Goal: Task Accomplishment & Management: Use online tool/utility

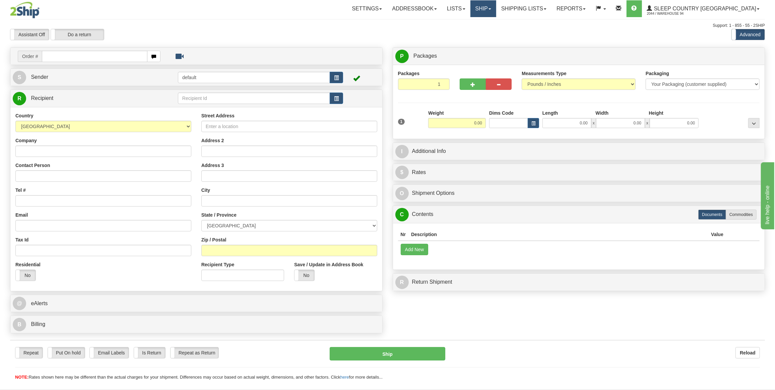
click at [496, 6] on link "Ship" at bounding box center [483, 8] width 26 height 17
click at [489, 32] on span "OnHold / Order Queue" at bounding box center [465, 31] width 47 height 5
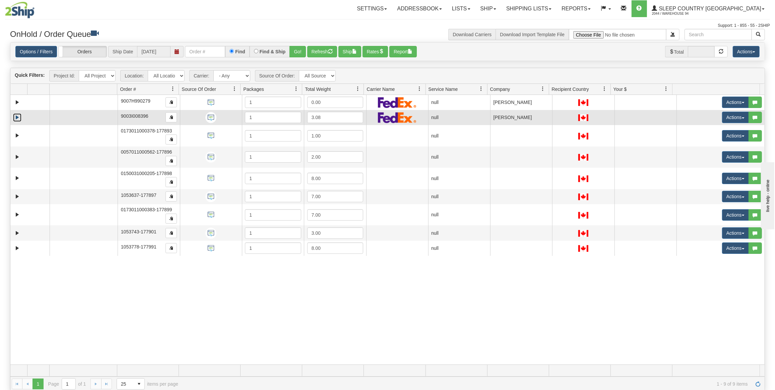
click at [17, 114] on link "Expand" at bounding box center [17, 117] width 8 height 8
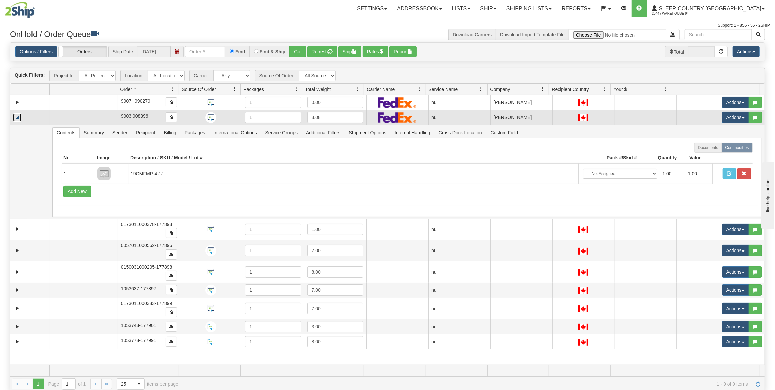
click at [17, 114] on link "Collapse" at bounding box center [17, 117] width 8 height 8
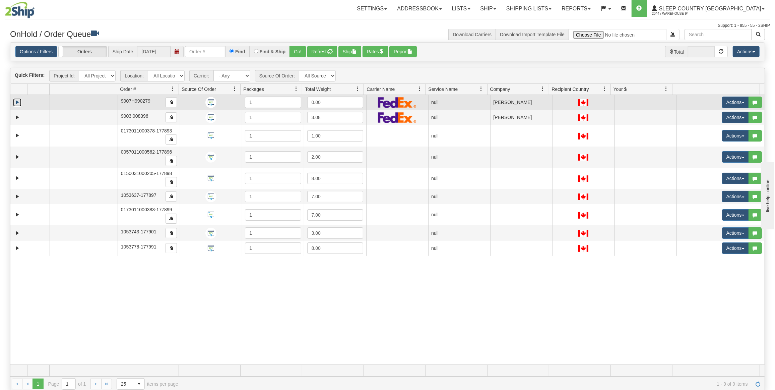
click at [16, 101] on link "Expand" at bounding box center [17, 102] width 8 height 8
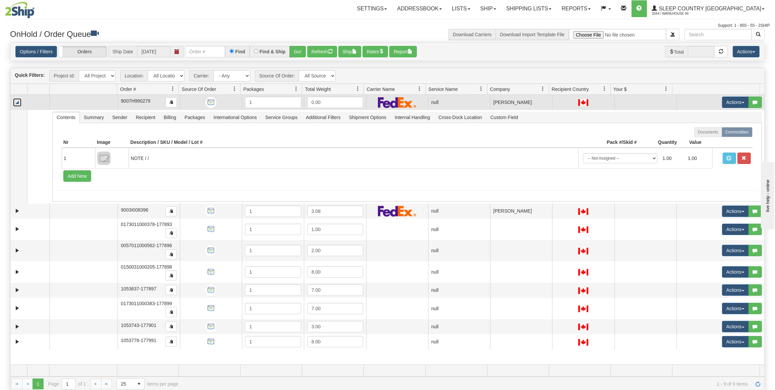
click at [16, 101] on link "Collapse" at bounding box center [17, 102] width 8 height 8
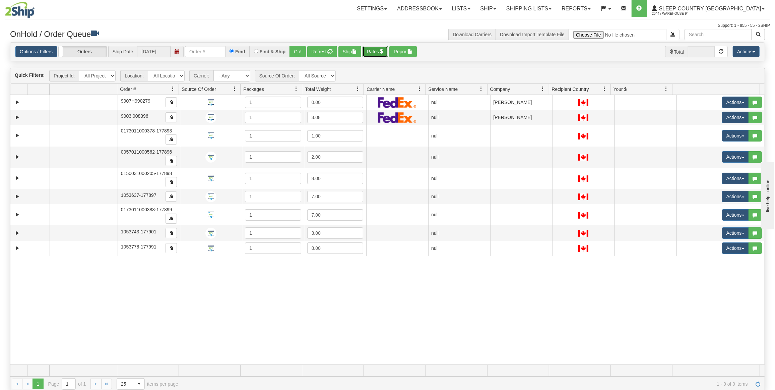
click at [370, 48] on button "Rates" at bounding box center [375, 51] width 26 height 11
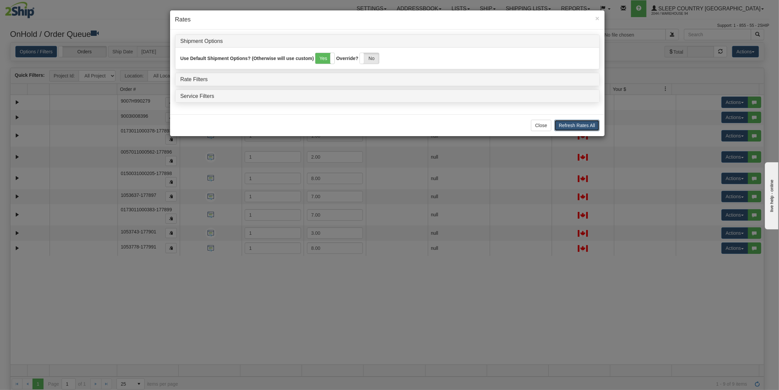
click at [568, 125] on button "Refresh Rates All" at bounding box center [577, 125] width 45 height 11
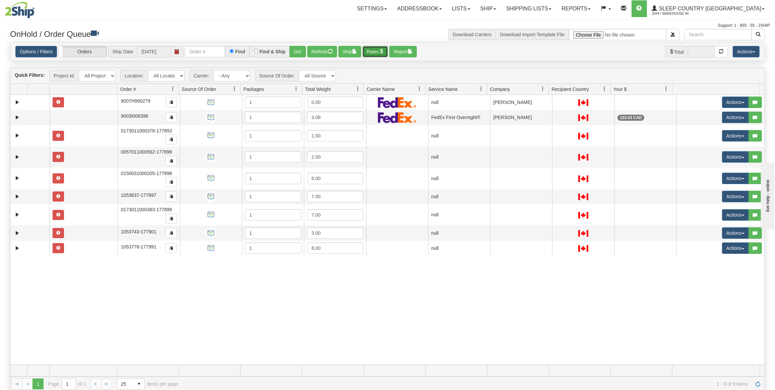
click at [368, 53] on button "Rates" at bounding box center [375, 51] width 26 height 11
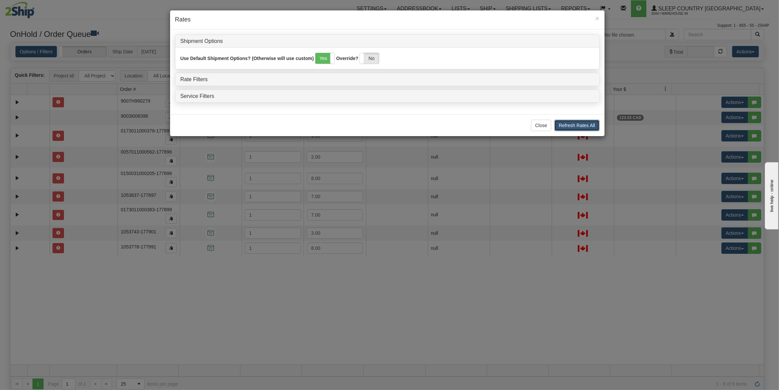
click at [568, 123] on button "Refresh Rates All" at bounding box center [577, 125] width 45 height 11
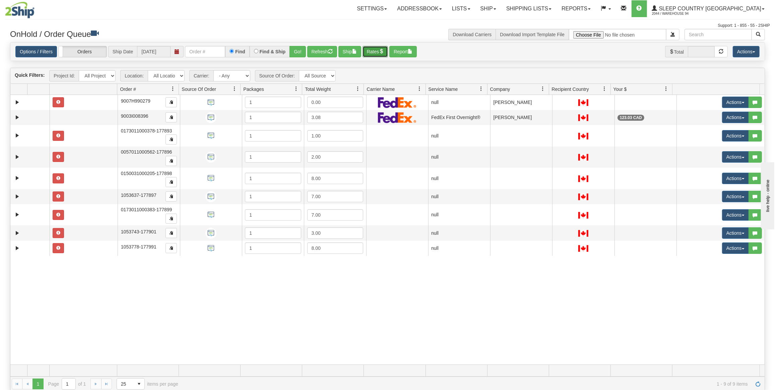
click at [373, 54] on button "Rates" at bounding box center [375, 51] width 26 height 11
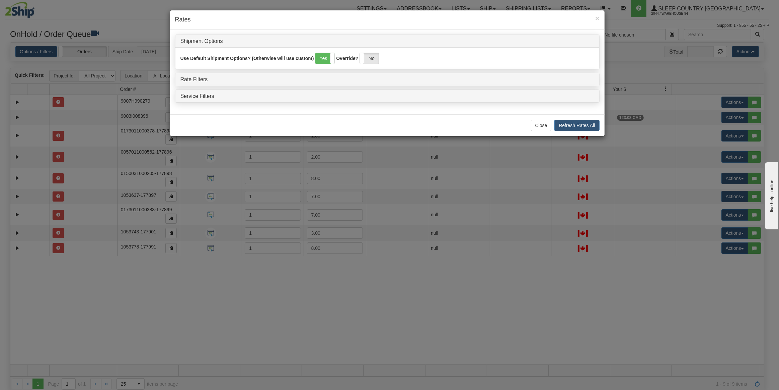
click at [186, 83] on div "Rate Filters" at bounding box center [388, 79] width 424 height 13
click at [188, 81] on link "Rate Filters" at bounding box center [194, 79] width 27 height 6
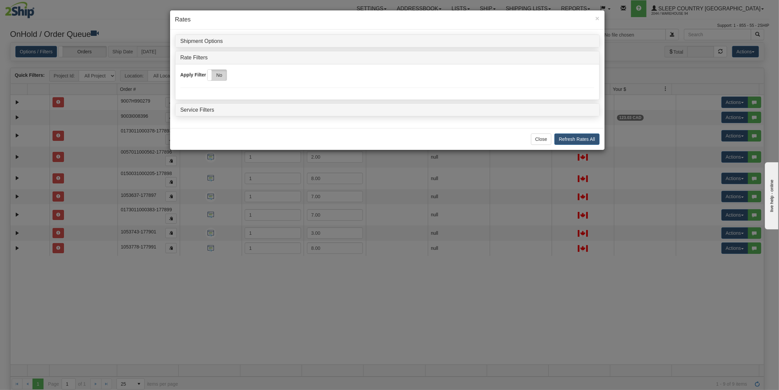
click at [215, 76] on label "No" at bounding box center [217, 75] width 19 height 11
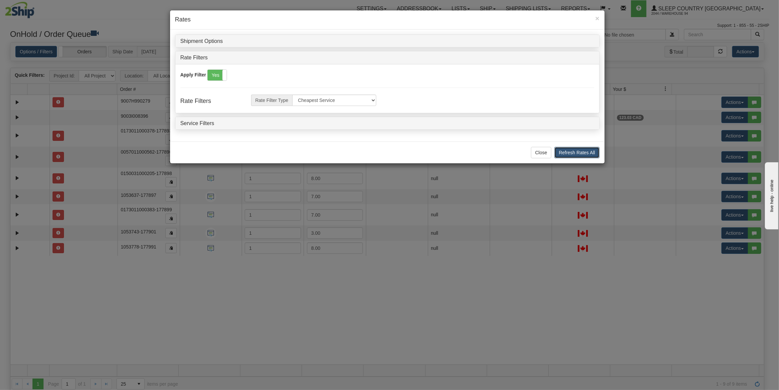
click at [564, 151] on button "Refresh Rates All" at bounding box center [577, 152] width 45 height 11
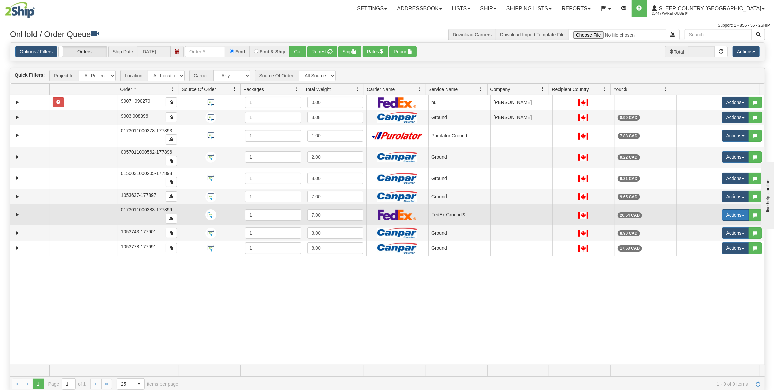
click at [724, 211] on button "Actions" at bounding box center [735, 214] width 27 height 11
click at [706, 225] on span "Open" at bounding box center [705, 227] width 16 height 5
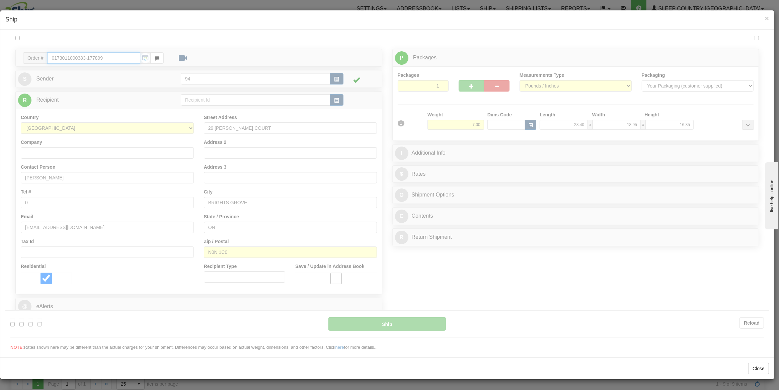
type input "92"
type input "10:30"
type input "16:00"
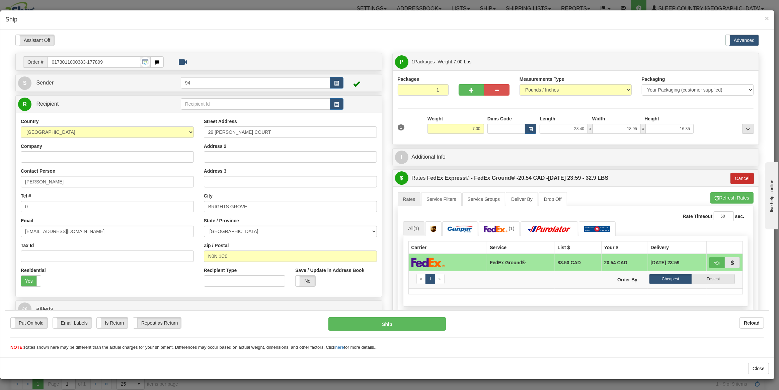
drag, startPoint x: 742, startPoint y: 169, endPoint x: 742, endPoint y: 175, distance: 6.0
click at [742, 175] on div "$ Rates FedEx Express® - FedEx Ground® - 20.54 CAD - 08/20/2025 23:59 - 32.9 LB…" at bounding box center [576, 177] width 366 height 17
click at [742, 176] on button "Cancel" at bounding box center [742, 177] width 23 height 11
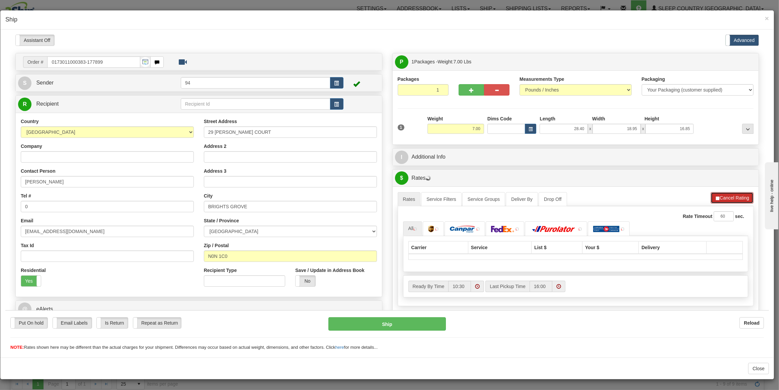
click at [735, 200] on button "Cancel Rating" at bounding box center [732, 197] width 43 height 11
click at [735, 198] on button "Refresh Rates" at bounding box center [732, 197] width 43 height 11
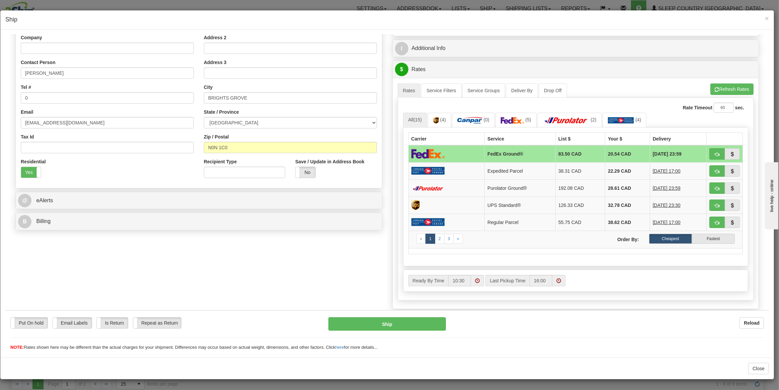
scroll to position [122, 0]
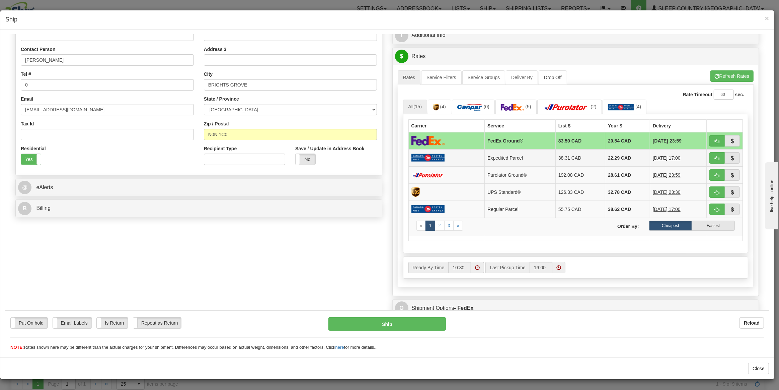
click at [470, 158] on td at bounding box center [447, 157] width 76 height 17
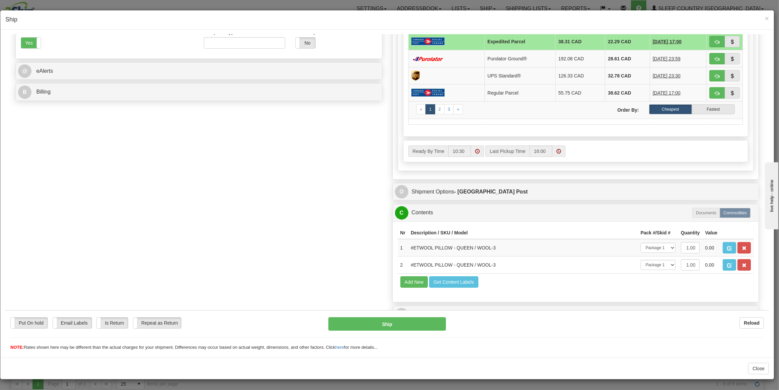
scroll to position [242, 0]
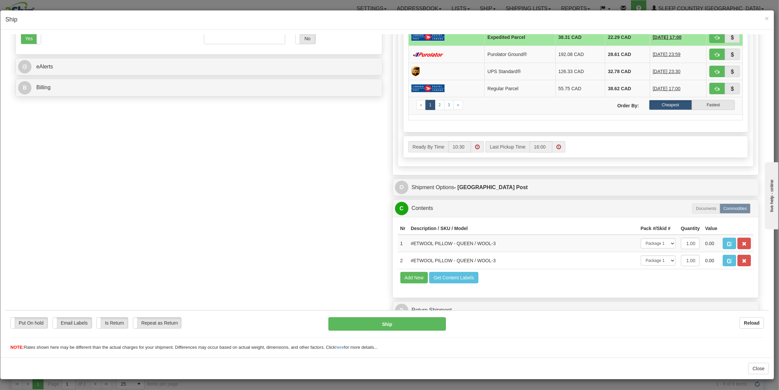
click at [387, 331] on div "Put On hold Put On hold Email Labels Email Labels Edit Is Return Is Return Repe…" at bounding box center [387, 333] width 764 height 33
click at [386, 324] on button "Ship" at bounding box center [387, 323] width 117 height 13
type input "DOM.EP"
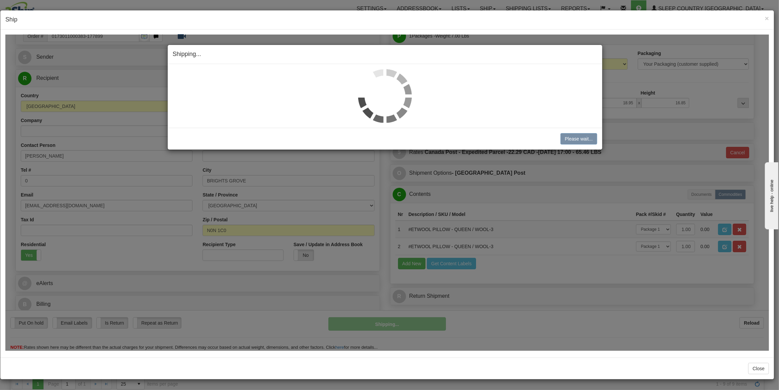
scroll to position [25, 0]
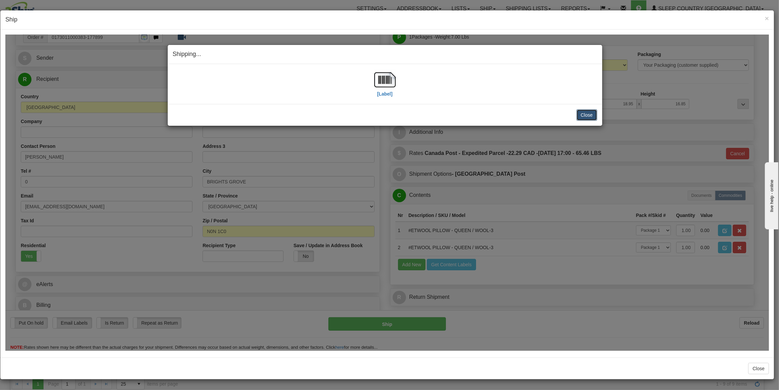
click at [588, 112] on button "Close" at bounding box center [587, 114] width 21 height 11
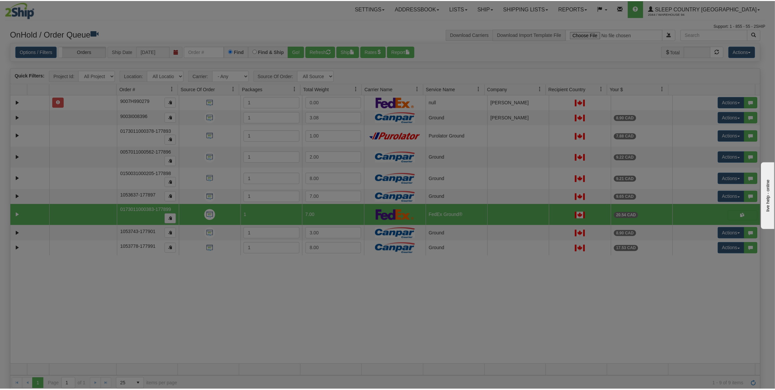
scroll to position [0, 0]
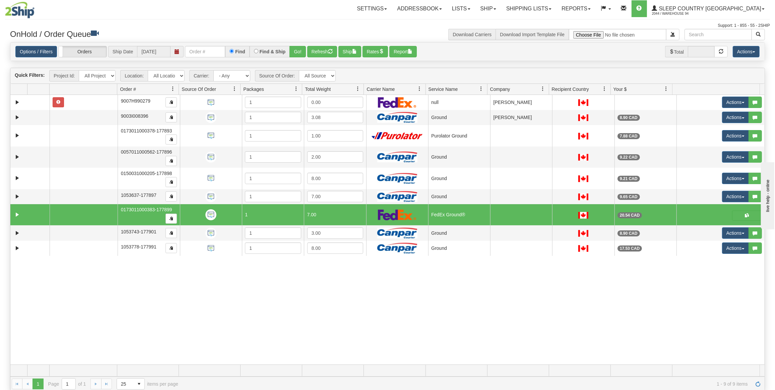
click at [437, 23] on div "Support: 1 - 855 - 55 - 2SHIP" at bounding box center [387, 26] width 765 height 6
click at [317, 51] on button "Refresh" at bounding box center [322, 51] width 30 height 11
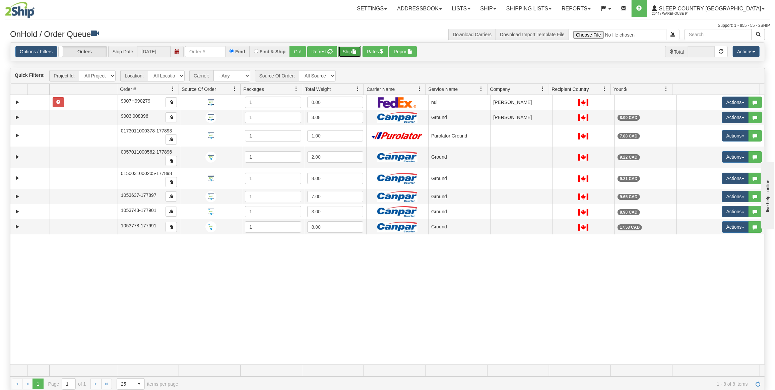
click at [351, 49] on button "Ship" at bounding box center [349, 51] width 23 height 11
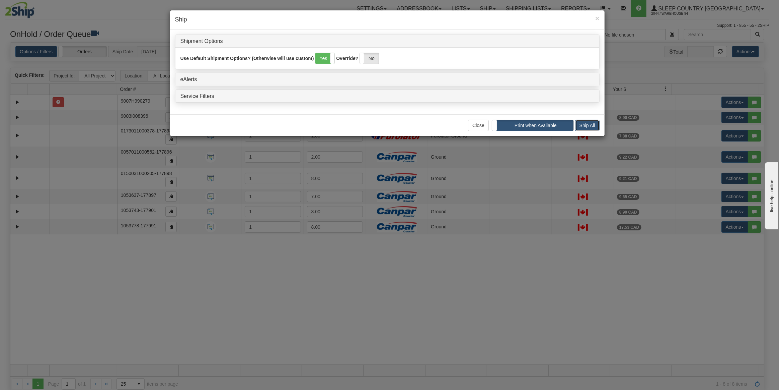
click at [593, 126] on button "Ship All" at bounding box center [587, 125] width 24 height 11
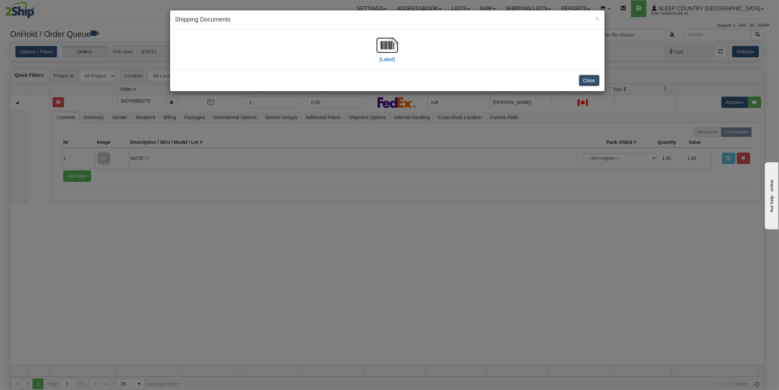
click at [593, 78] on button "Close" at bounding box center [589, 80] width 21 height 11
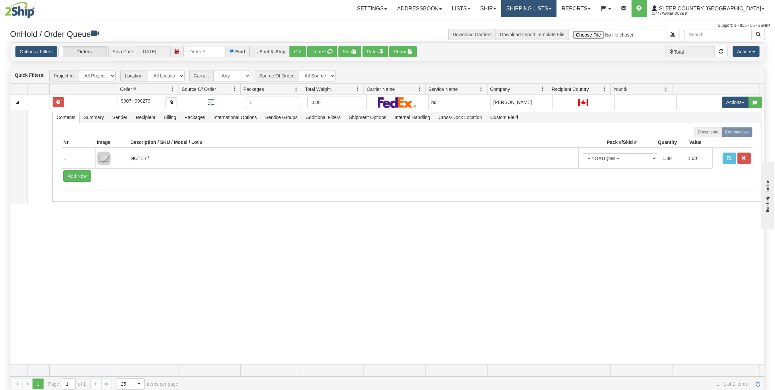
click at [535, 3] on link "Shipping lists" at bounding box center [528, 8] width 55 height 17
click at [535, 23] on span "Current Shipments" at bounding box center [516, 23] width 39 height 5
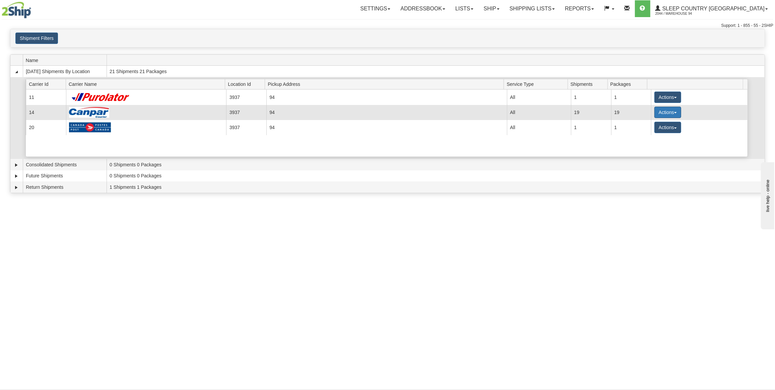
click at [668, 113] on button "Actions" at bounding box center [667, 112] width 27 height 11
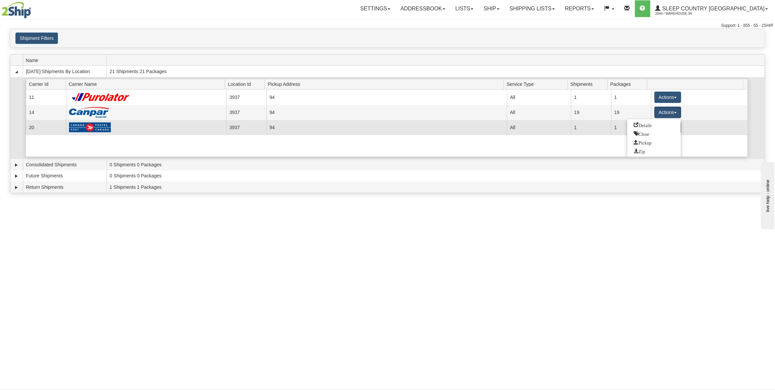
click at [659, 122] on link "Details" at bounding box center [654, 125] width 54 height 9
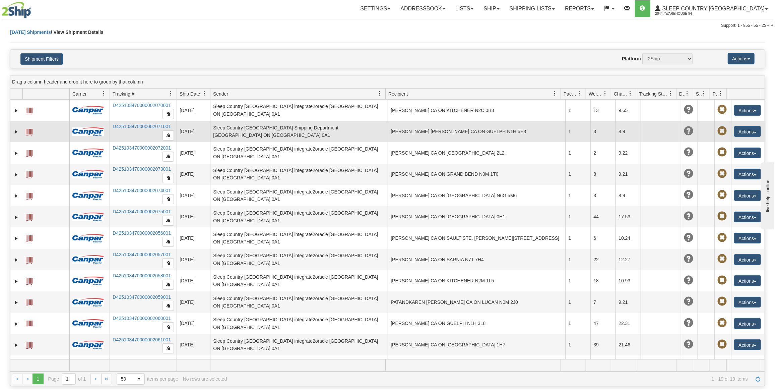
click at [416, 126] on td "KEVIN MCKITRICK KEVIN MCKITRICK CA ON GUELPH N1H 5E3" at bounding box center [477, 131] width 178 height 21
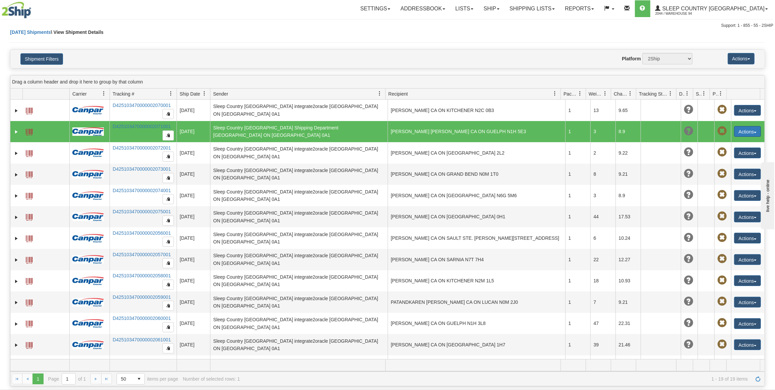
click at [741, 131] on button "Actions" at bounding box center [747, 131] width 27 height 11
click at [727, 167] on link "Delete" at bounding box center [734, 169] width 54 height 9
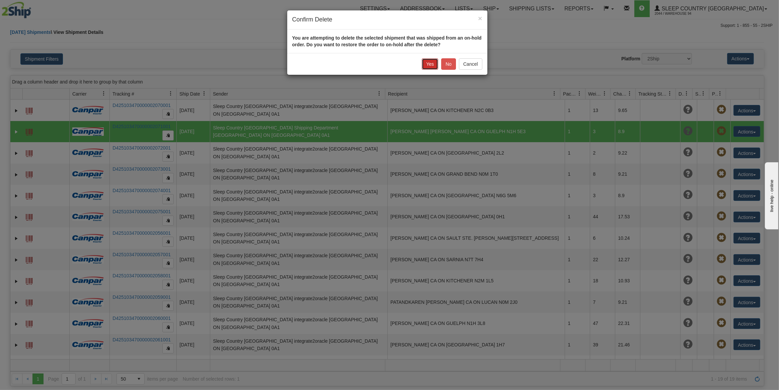
click at [434, 66] on button "Yes" at bounding box center [430, 63] width 16 height 11
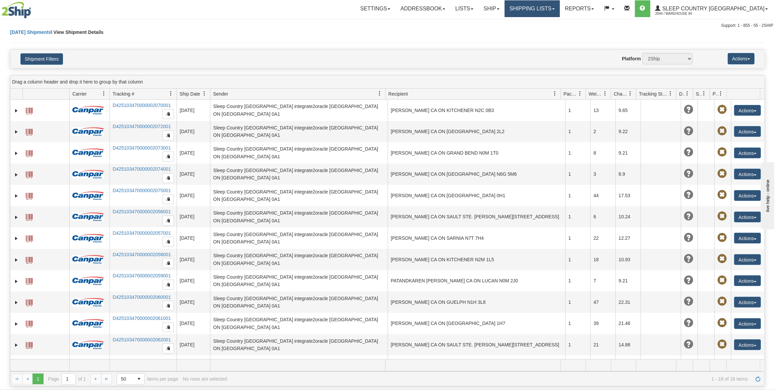
click at [560, 8] on link "Shipping lists" at bounding box center [531, 8] width 55 height 17
click at [504, 9] on link "Ship" at bounding box center [491, 8] width 26 height 17
click at [504, 36] on link "OnHold / Order Queue" at bounding box center [474, 32] width 61 height 9
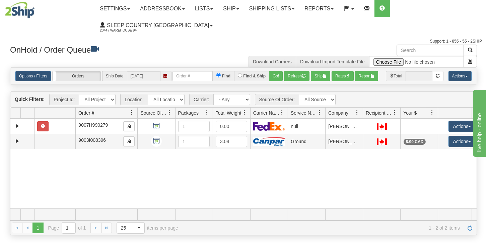
drag, startPoint x: 114, startPoint y: 123, endPoint x: 132, endPoint y: 125, distance: 18.2
click at [132, 118] on div "Aggregation Group Id Id Location Request Id Reply Id Order # Source Of Order Pa…" at bounding box center [241, 113] width 462 height 11
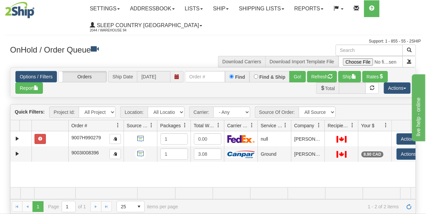
click at [192, 50] on h3 "OnHold / Order Queue" at bounding box center [109, 50] width 198 height 10
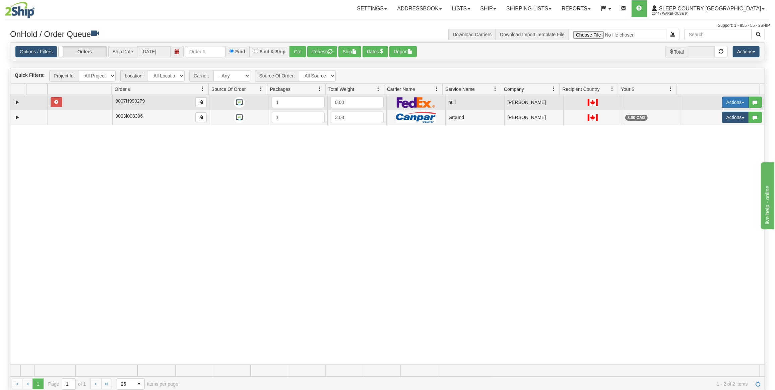
click at [722, 101] on button "Actions" at bounding box center [735, 101] width 27 height 11
click at [703, 149] on span "Delete" at bounding box center [706, 149] width 18 height 5
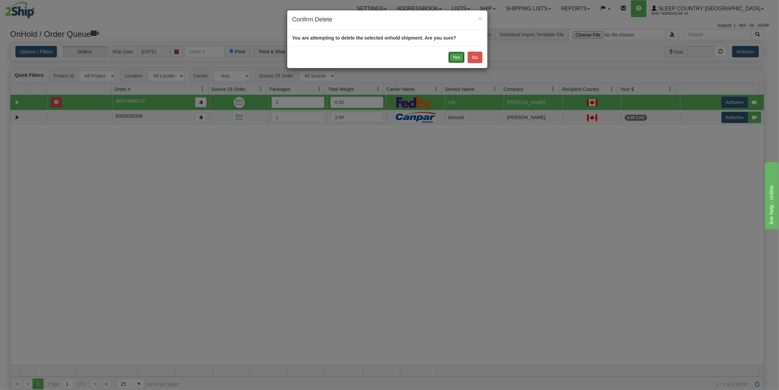
click at [452, 52] on button "Yes" at bounding box center [457, 57] width 16 height 11
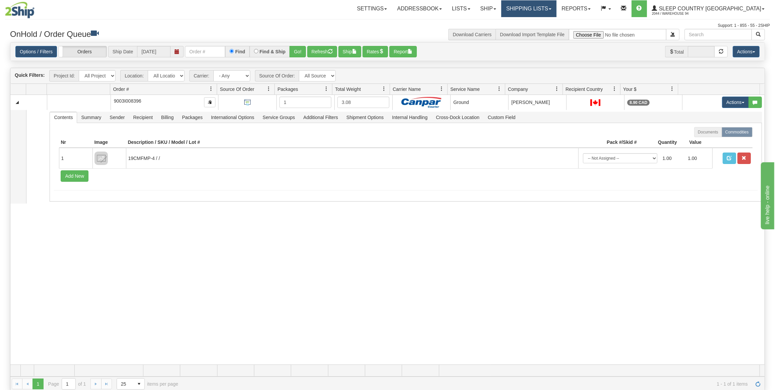
click at [552, 5] on link "Shipping lists" at bounding box center [528, 8] width 55 height 17
click at [537, 23] on span "Current Shipments" at bounding box center [516, 23] width 39 height 5
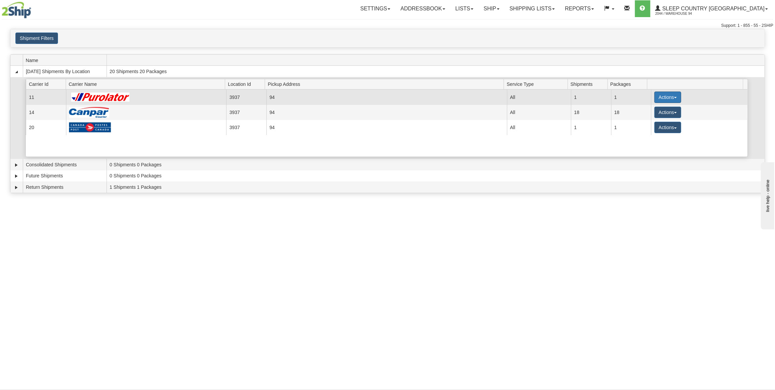
click at [670, 95] on button "Actions" at bounding box center [667, 96] width 27 height 11
click at [646, 126] on span "Pickup" at bounding box center [643, 127] width 18 height 5
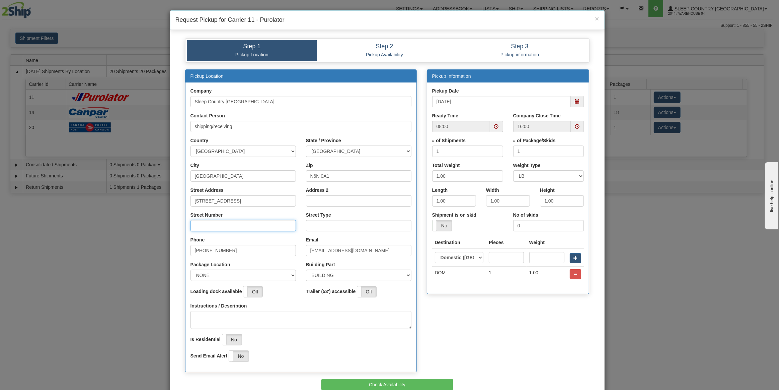
click at [215, 222] on input "Street Number" at bounding box center [244, 225] width 106 height 11
type input "1420"
drag, startPoint x: 328, startPoint y: 220, endPoint x: 325, endPoint y: 224, distance: 5.5
click at [328, 220] on input "Street Type" at bounding box center [359, 225] width 106 height 11
type input "DR"
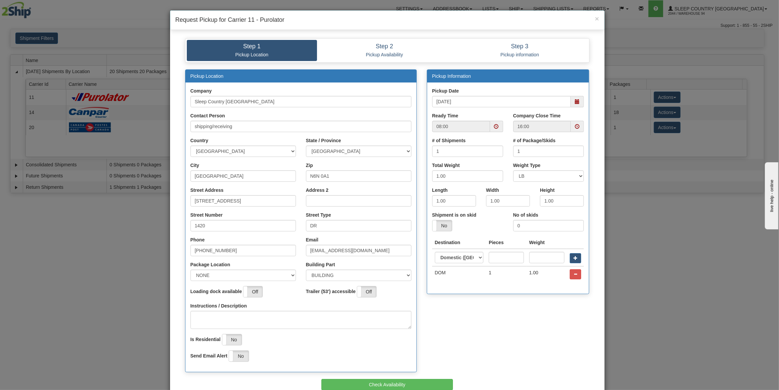
click at [249, 308] on div "Instructions / Description" at bounding box center [301, 315] width 221 height 26
click at [251, 313] on textarea "Instructions / Description" at bounding box center [301, 320] width 221 height 18
click at [244, 317] on textarea "Instructions / Description" at bounding box center [301, 320] width 221 height 18
type textarea "REAR OF BUILDING."
click at [258, 279] on select "NONE FRONT REAR SIDE" at bounding box center [244, 274] width 106 height 11
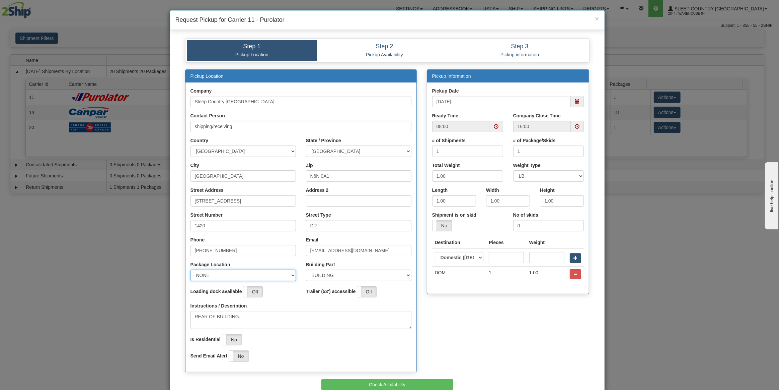
select select "2"
click at [191, 269] on select "NONE FRONT REAR SIDE" at bounding box center [244, 274] width 106 height 11
click at [302, 302] on div "Instructions / Description REAR OF BUILDING." at bounding box center [301, 315] width 221 height 26
click at [405, 380] on button "Check Availability" at bounding box center [388, 384] width 132 height 11
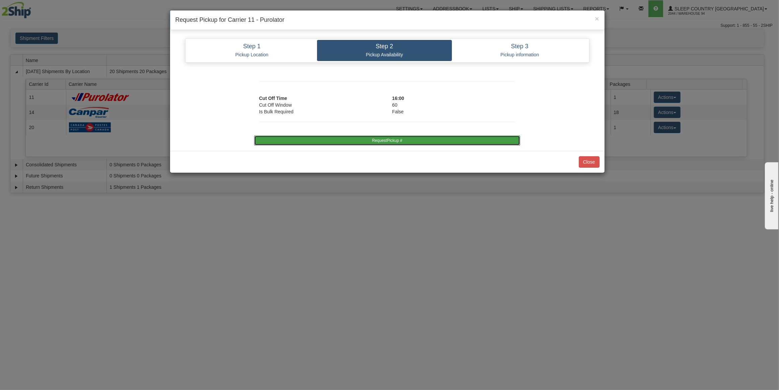
click at [397, 137] on button "RequestPickup #" at bounding box center [387, 140] width 266 height 10
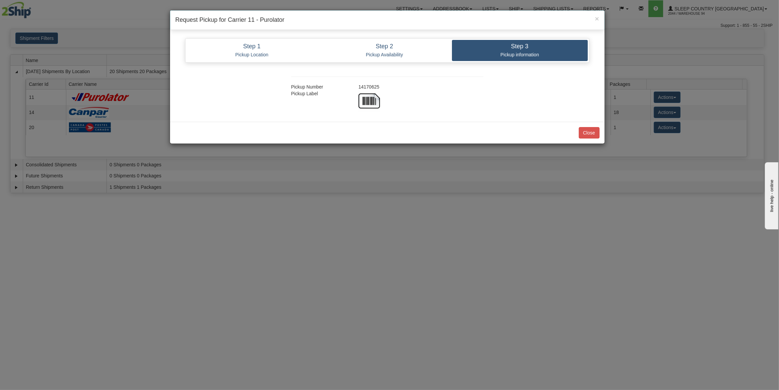
click at [358, 96] on div at bounding box center [421, 100] width 135 height 21
click at [368, 98] on img at bounding box center [369, 100] width 21 height 21
click at [595, 134] on button "Close" at bounding box center [589, 132] width 21 height 11
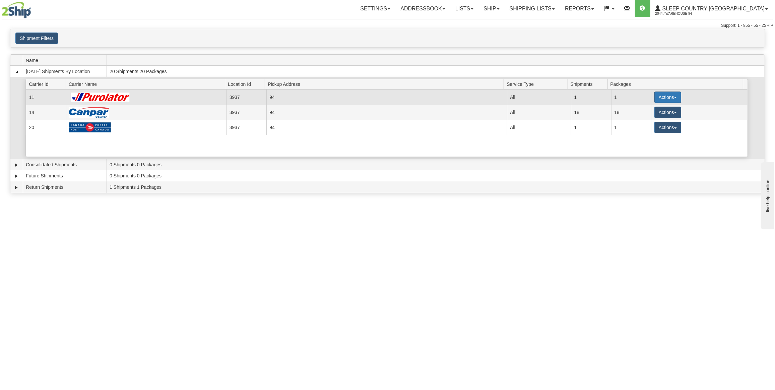
click at [658, 95] on button "Actions" at bounding box center [667, 96] width 27 height 11
click at [642, 143] on span "Print" at bounding box center [641, 144] width 14 height 5
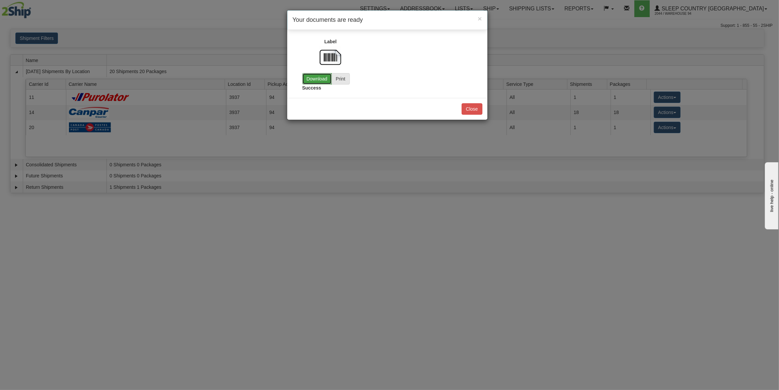
click at [313, 74] on link "Download" at bounding box center [316, 78] width 29 height 11
click at [474, 108] on button "Close" at bounding box center [472, 108] width 21 height 11
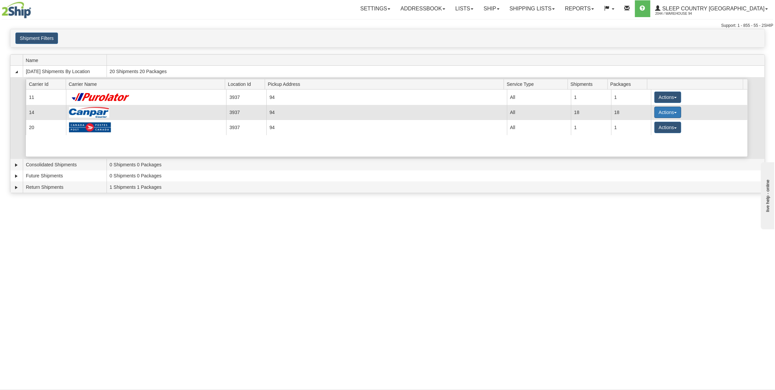
click at [662, 111] on button "Actions" at bounding box center [667, 112] width 27 height 11
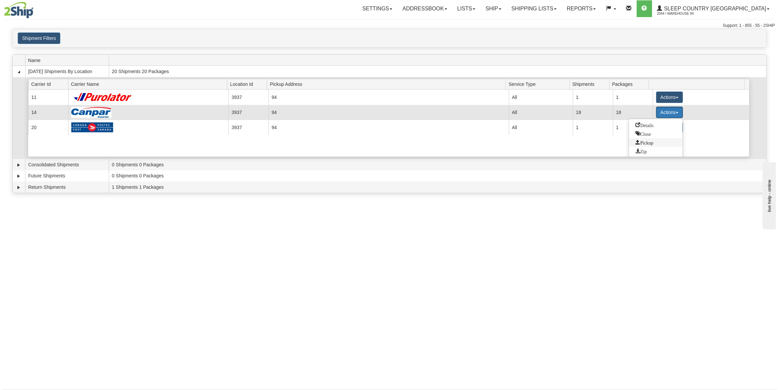
scroll to position [9, 0]
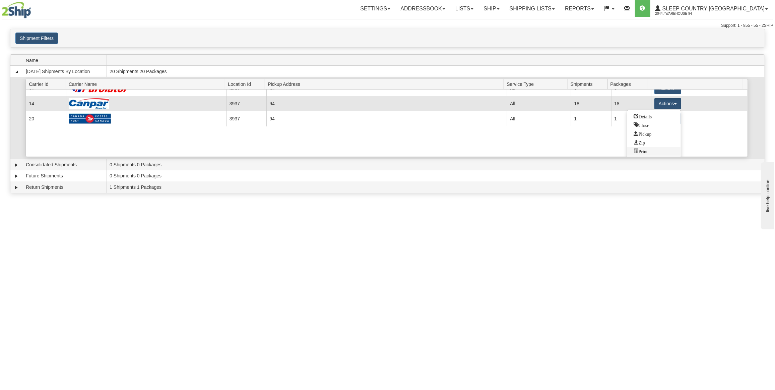
click at [644, 149] on span "Print" at bounding box center [641, 150] width 14 height 5
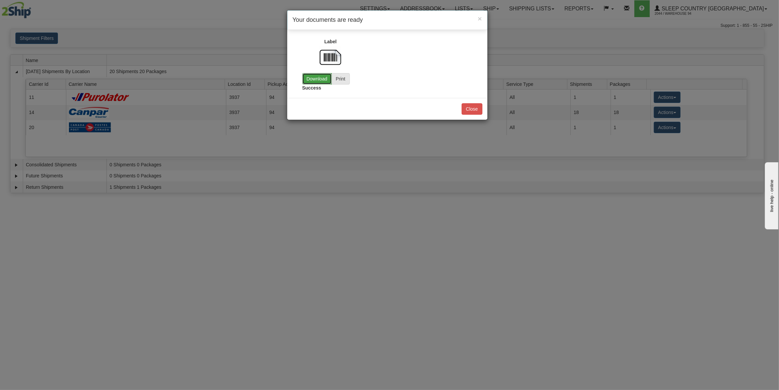
click at [317, 75] on link "Download" at bounding box center [316, 78] width 29 height 11
click at [477, 108] on button "Close" at bounding box center [472, 108] width 21 height 11
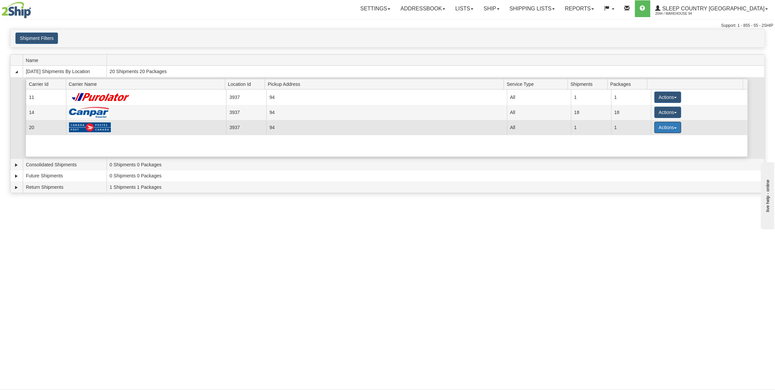
drag, startPoint x: 675, startPoint y: 125, endPoint x: 659, endPoint y: 146, distance: 26.5
click at [675, 125] on button "Actions" at bounding box center [667, 127] width 27 height 11
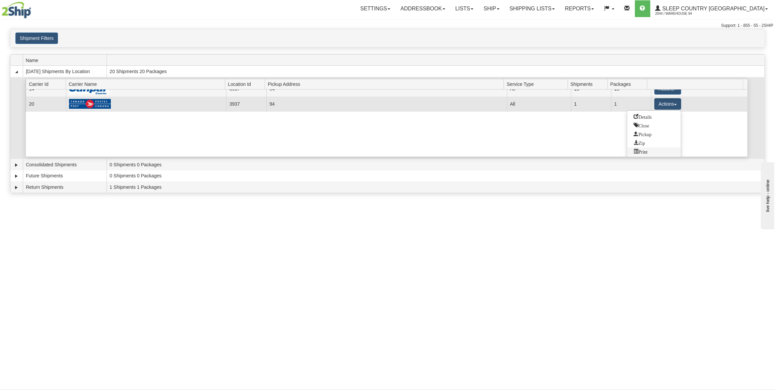
click at [647, 149] on span "Print" at bounding box center [641, 151] width 14 height 5
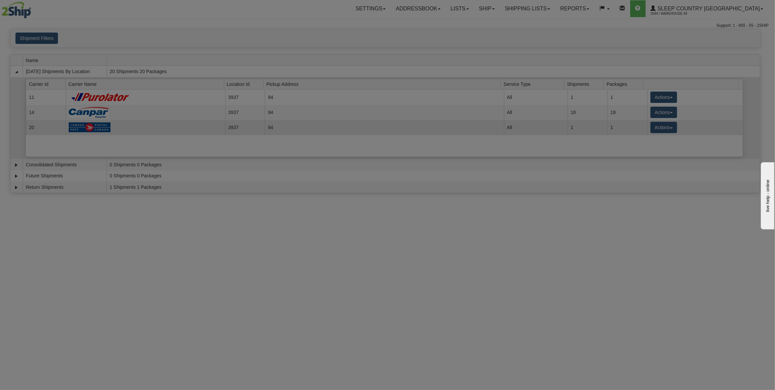
scroll to position [0, 0]
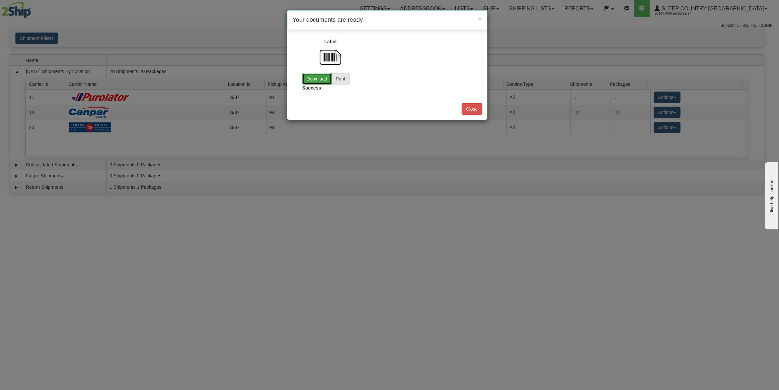
click at [308, 76] on link "Download" at bounding box center [316, 78] width 29 height 11
click at [466, 105] on button "Close" at bounding box center [472, 108] width 21 height 11
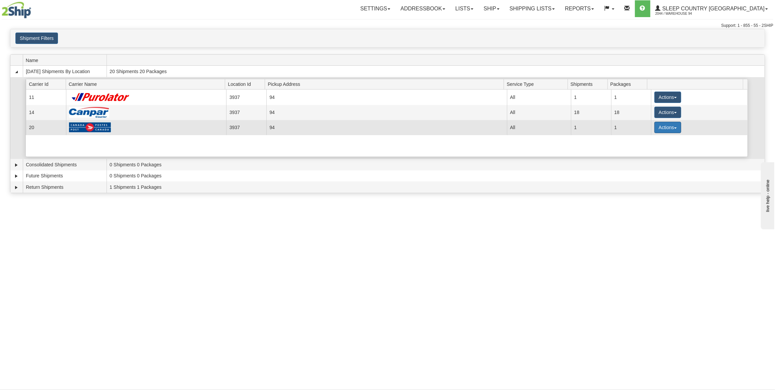
click at [670, 127] on button "Actions" at bounding box center [667, 127] width 27 height 11
click at [661, 140] on link "Details" at bounding box center [654, 140] width 54 height 9
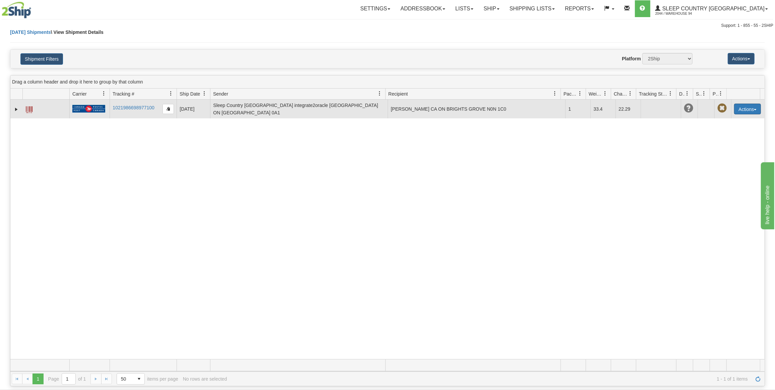
click at [737, 109] on button "Actions" at bounding box center [747, 109] width 27 height 11
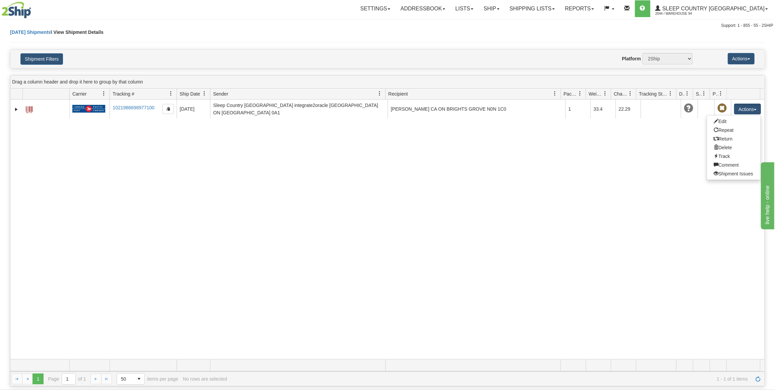
click at [664, 155] on div "31484678 2044 1021986698977100 08/19/2025 08/19/2025 10:30:26 AM Sleep Country …" at bounding box center [387, 228] width 754 height 259
click at [541, 12] on link "Shipping lists" at bounding box center [531, 8] width 55 height 17
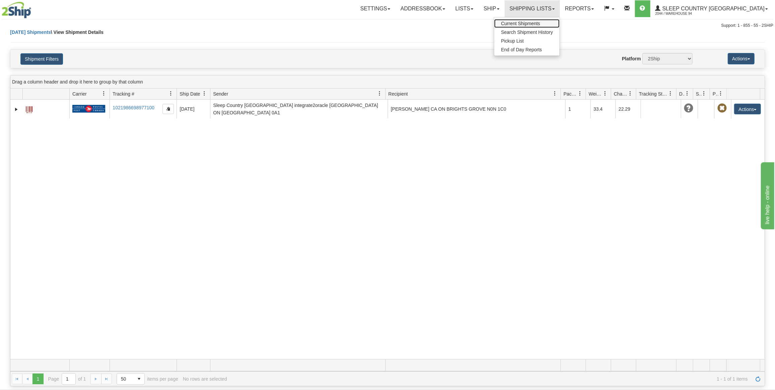
click at [540, 24] on span "Current Shipments" at bounding box center [520, 23] width 39 height 5
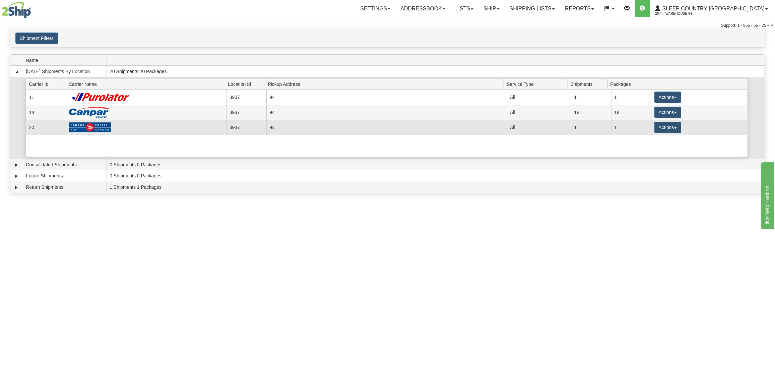
click at [651, 120] on td "Actions Details Close Pickup Zip Print" at bounding box center [699, 127] width 96 height 15
click at [658, 125] on button "Actions" at bounding box center [667, 127] width 27 height 11
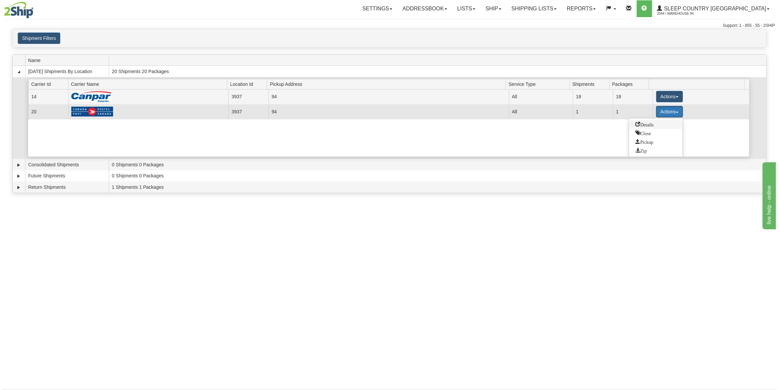
scroll to position [23, 0]
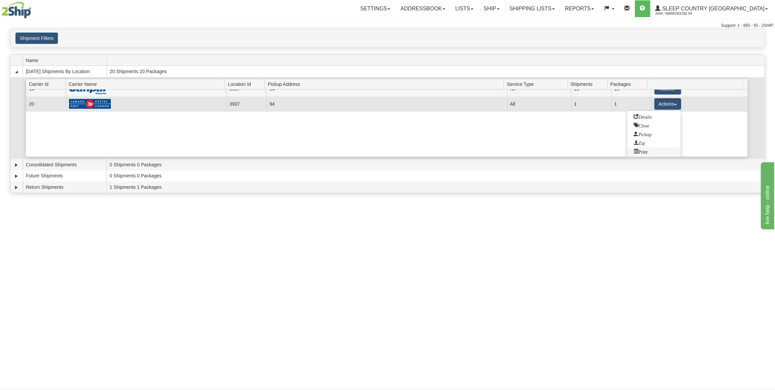
click at [635, 150] on span "Print" at bounding box center [641, 151] width 14 height 5
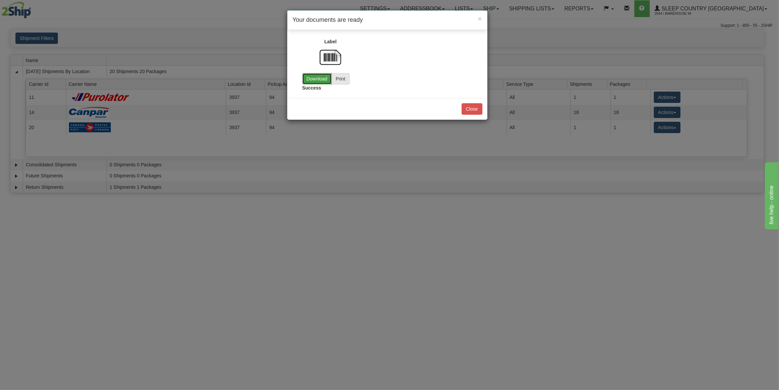
click at [321, 76] on link "Download" at bounding box center [316, 78] width 29 height 11
click at [465, 111] on button "Close" at bounding box center [472, 108] width 21 height 11
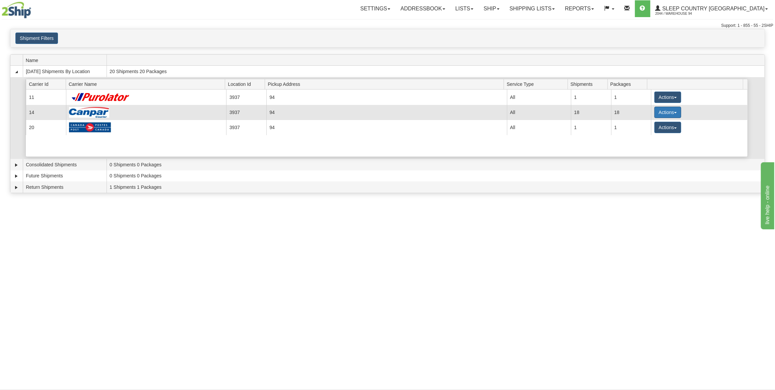
click at [658, 109] on button "Actions" at bounding box center [667, 112] width 27 height 11
click at [652, 122] on span "Details" at bounding box center [643, 124] width 18 height 5
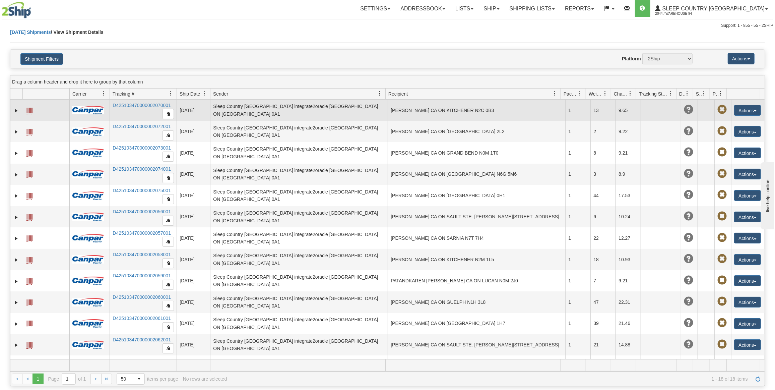
click at [28, 112] on span at bounding box center [29, 111] width 7 height 7
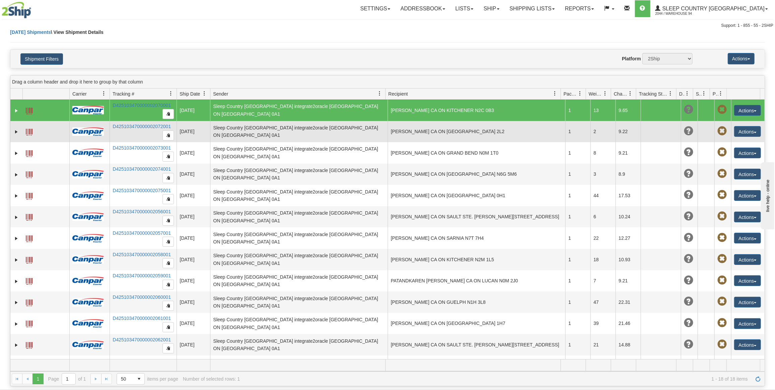
click at [34, 135] on td at bounding box center [45, 131] width 47 height 21
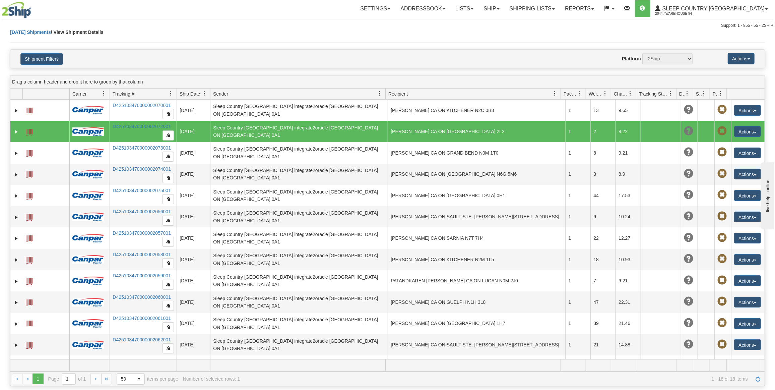
click at [30, 133] on span at bounding box center [29, 132] width 7 height 7
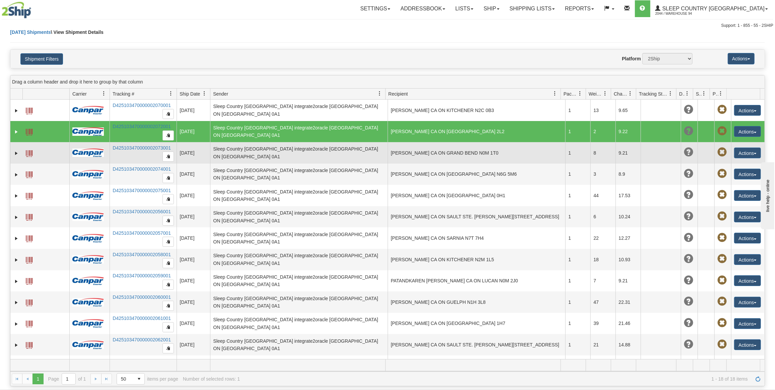
click at [67, 148] on td at bounding box center [45, 152] width 47 height 21
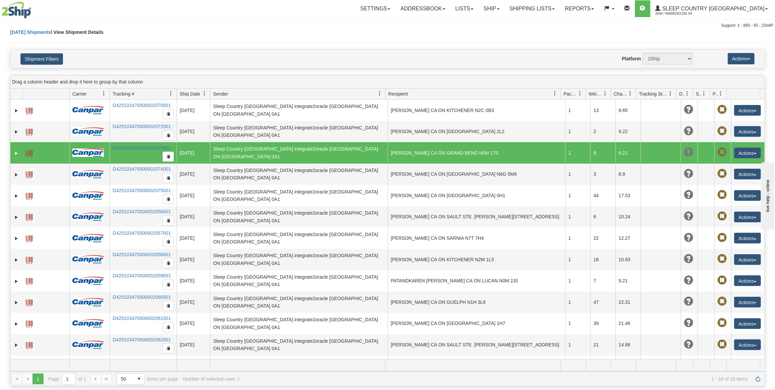
click at [28, 150] on span at bounding box center [29, 153] width 7 height 7
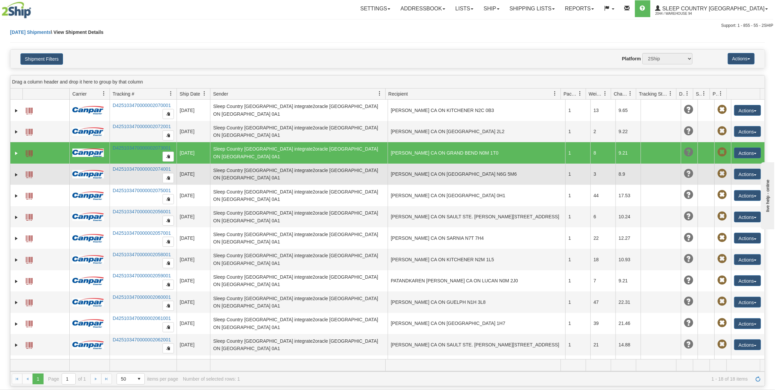
click at [81, 175] on img at bounding box center [87, 174] width 31 height 8
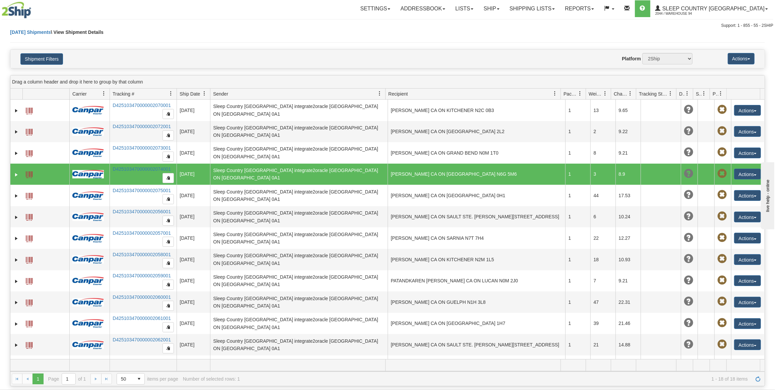
click at [20, 175] on td at bounding box center [16, 173] width 12 height 21
click at [24, 175] on td at bounding box center [45, 173] width 47 height 21
click at [26, 174] on span at bounding box center [29, 174] width 7 height 7
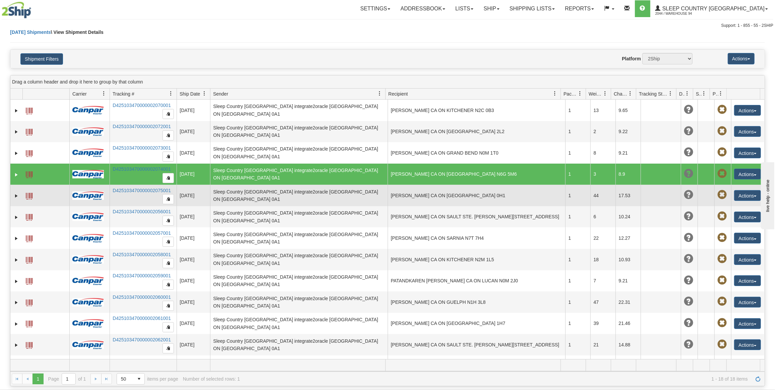
drag, startPoint x: 63, startPoint y: 195, endPoint x: 51, endPoint y: 197, distance: 12.6
click at [63, 195] on td at bounding box center [45, 195] width 47 height 21
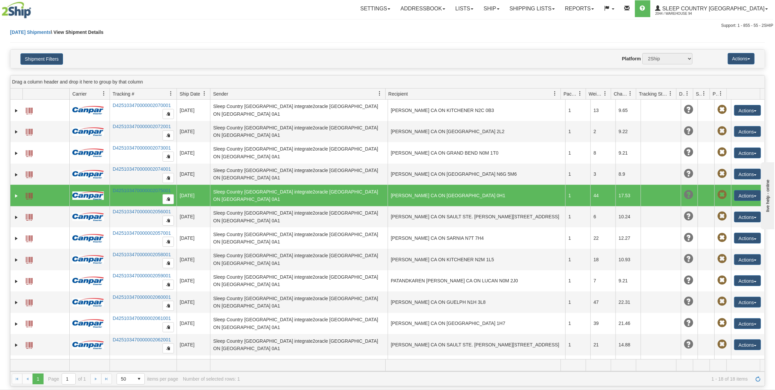
click at [26, 195] on span at bounding box center [29, 196] width 7 height 7
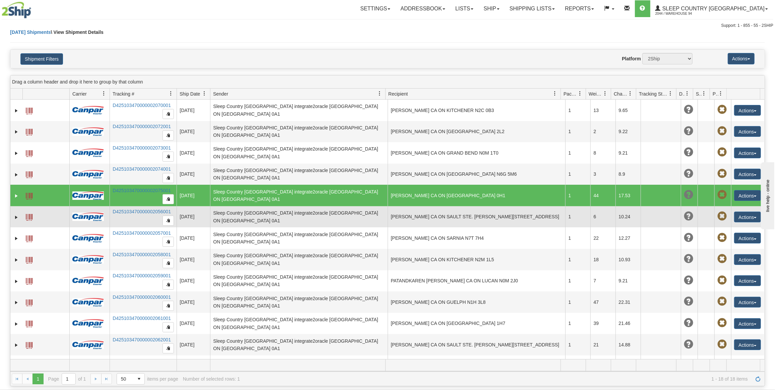
click at [44, 215] on td at bounding box center [45, 216] width 47 height 21
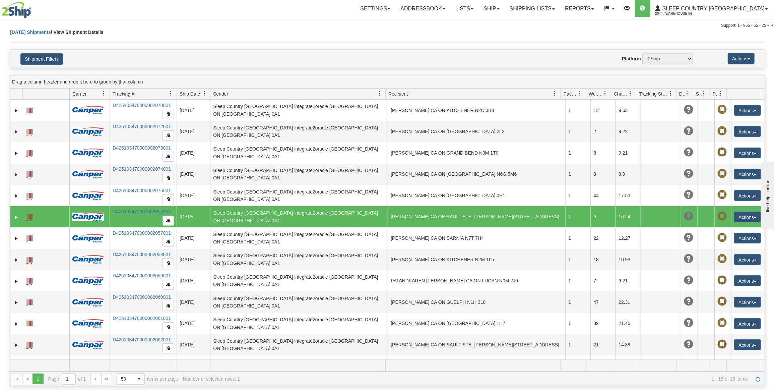
click at [31, 216] on span at bounding box center [29, 217] width 7 height 7
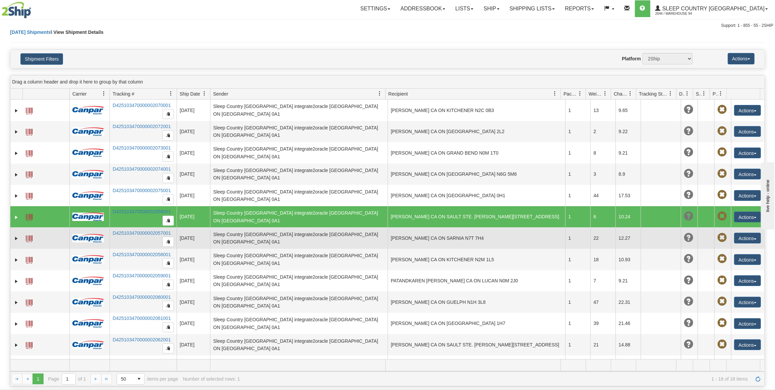
click at [28, 235] on span at bounding box center [29, 238] width 7 height 7
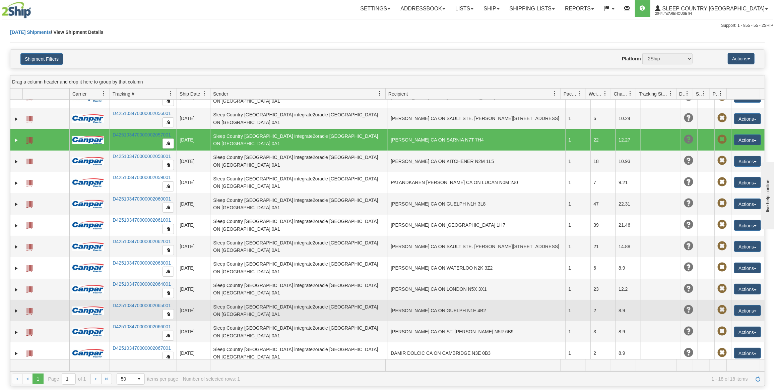
scroll to position [88, 0]
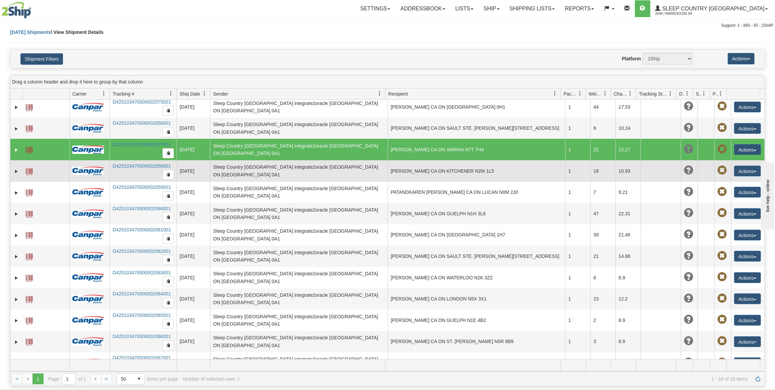
click at [40, 165] on td at bounding box center [45, 170] width 47 height 21
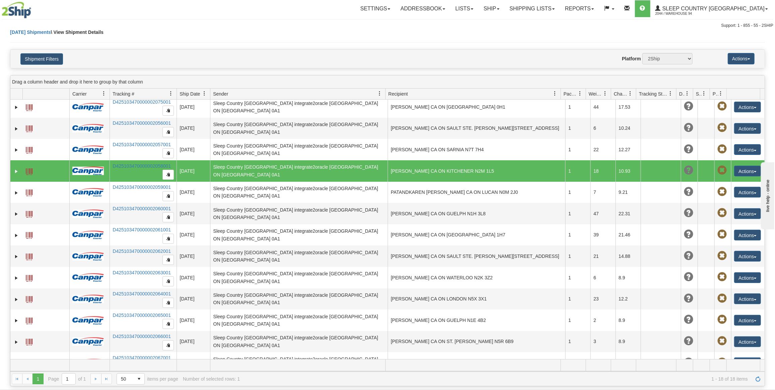
click at [29, 168] on span at bounding box center [29, 171] width 7 height 7
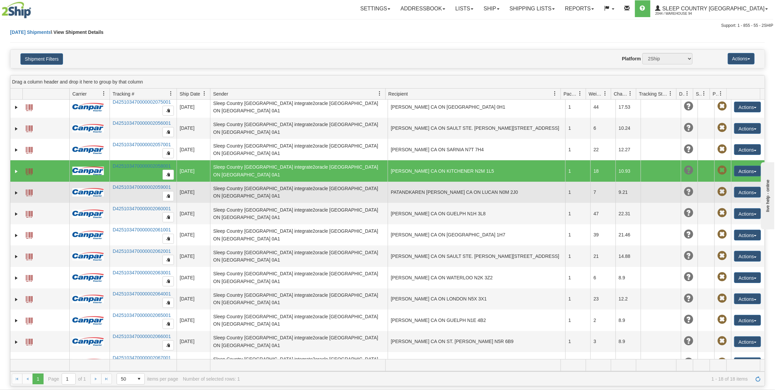
click at [56, 193] on td at bounding box center [45, 192] width 47 height 21
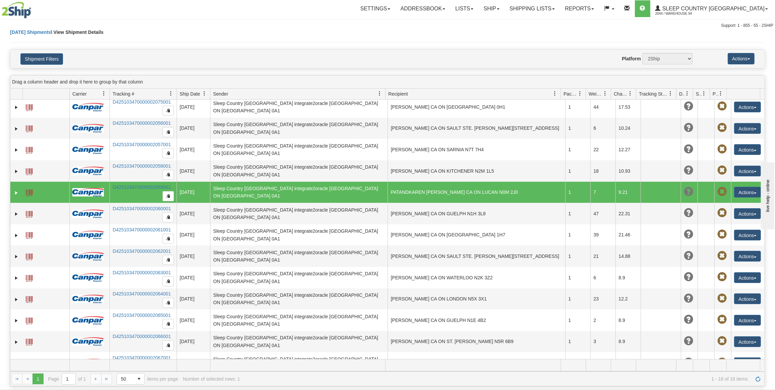
click at [22, 189] on td at bounding box center [45, 192] width 47 height 21
click at [26, 189] on span at bounding box center [29, 192] width 7 height 7
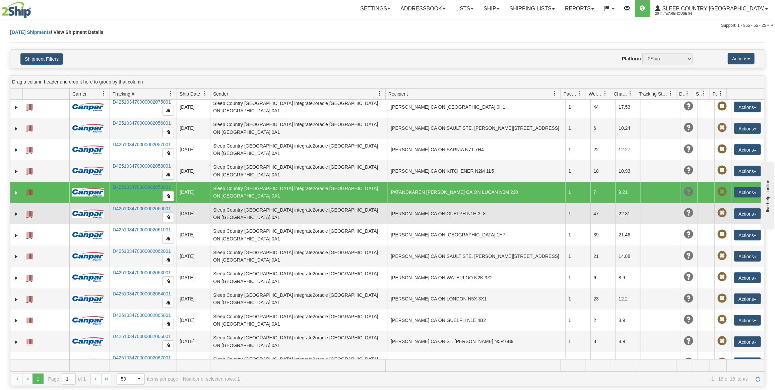
drag, startPoint x: 53, startPoint y: 210, endPoint x: 36, endPoint y: 207, distance: 17.6
click at [53, 210] on td at bounding box center [45, 213] width 47 height 21
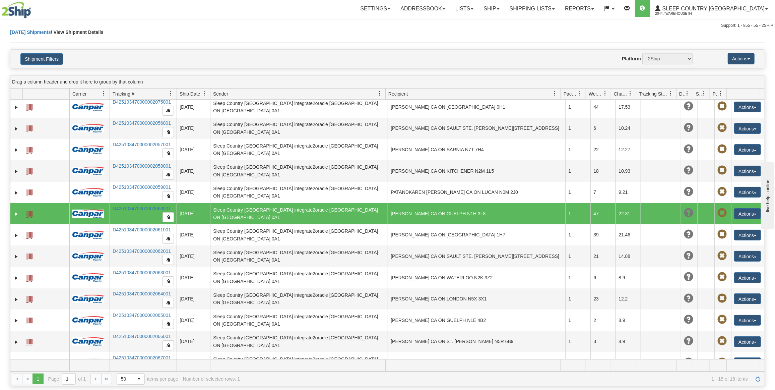
click at [29, 211] on span at bounding box center [29, 214] width 7 height 7
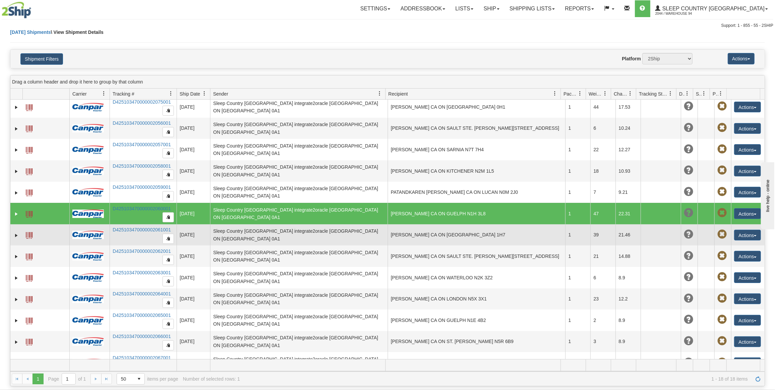
click at [63, 232] on td at bounding box center [45, 234] width 47 height 21
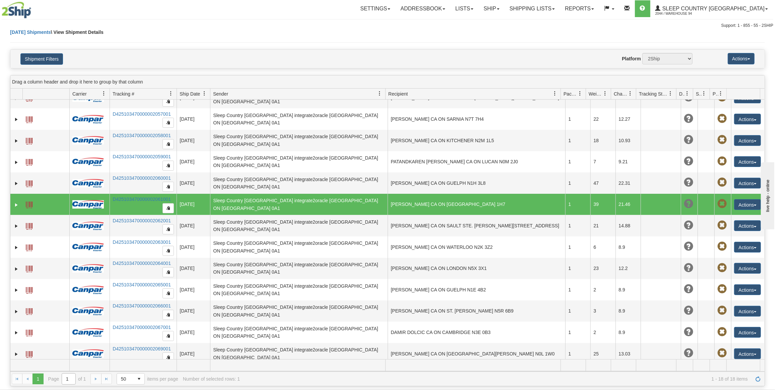
scroll to position [0, 0]
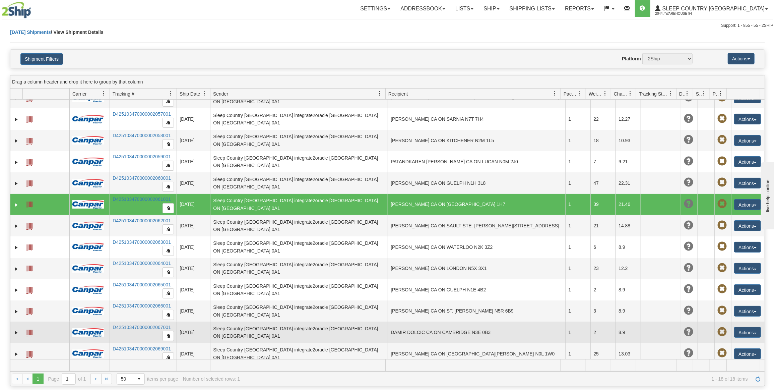
click at [446, 332] on td "DAMIR DOLCIC CA ON CAMBRIDGE N3E 0B3" at bounding box center [477, 331] width 178 height 21
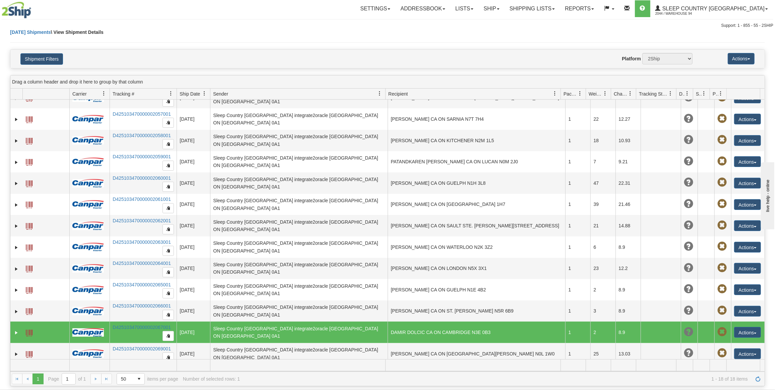
click at [30, 329] on span at bounding box center [29, 332] width 7 height 7
click at [560, 8] on link "Shipping lists" at bounding box center [531, 8] width 55 height 17
click at [540, 24] on span "Current Shipments" at bounding box center [520, 23] width 39 height 5
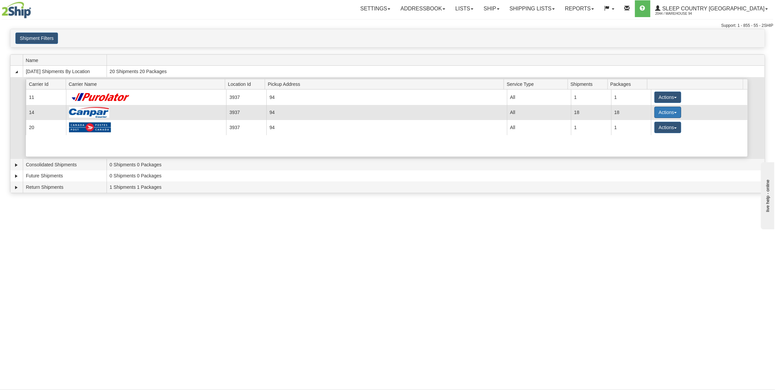
click at [664, 107] on button "Actions" at bounding box center [667, 112] width 27 height 11
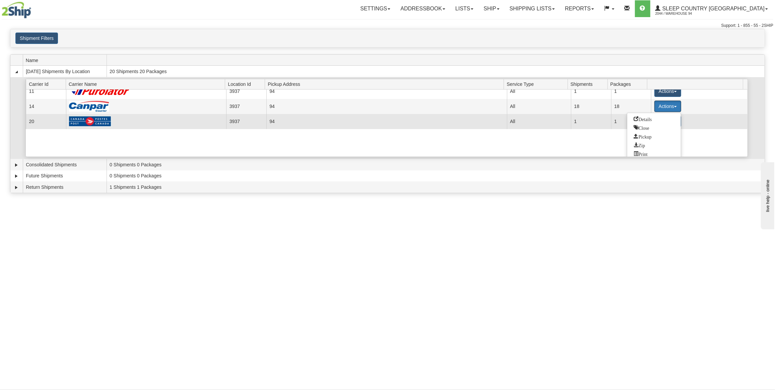
scroll to position [9, 0]
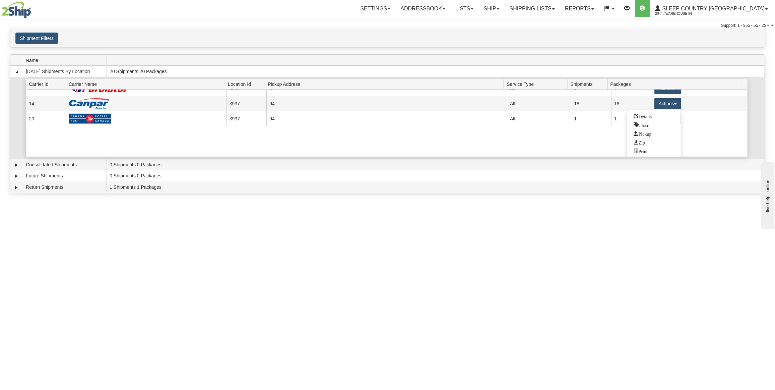
click at [608, 144] on div "Current 11 3937 94 6897 All 1 1 Actions Details Close Pickup Zip Print Current …" at bounding box center [386, 122] width 721 height 67
